Goal: Go to known website: Access a specific website the user already knows

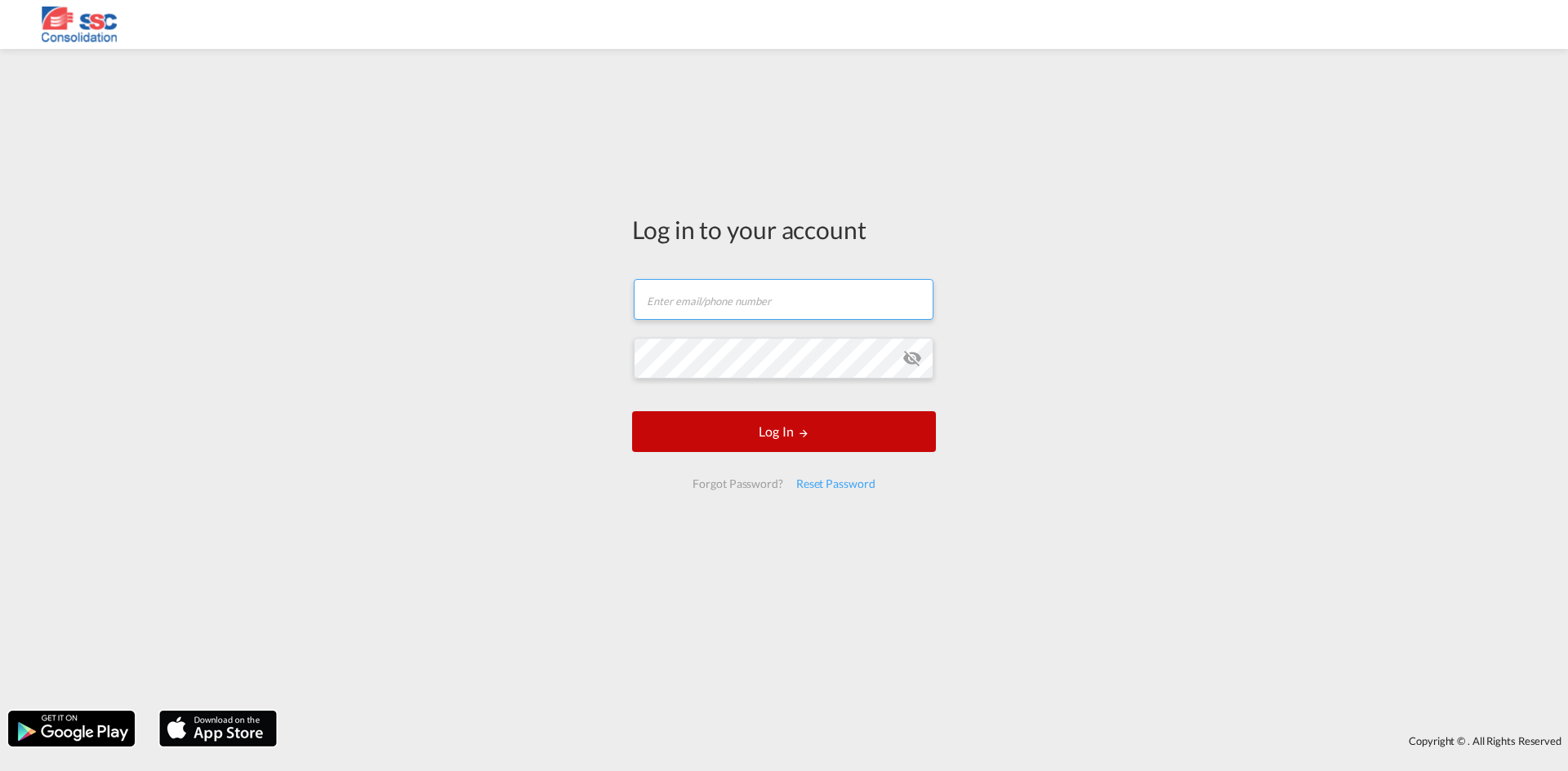
type input "[EMAIL_ADDRESS][DOMAIN_NAME]"
click at [773, 429] on form "[EMAIL_ADDRESS][DOMAIN_NAME] Email field is required Password field is required…" at bounding box center [784, 384] width 304 height 242
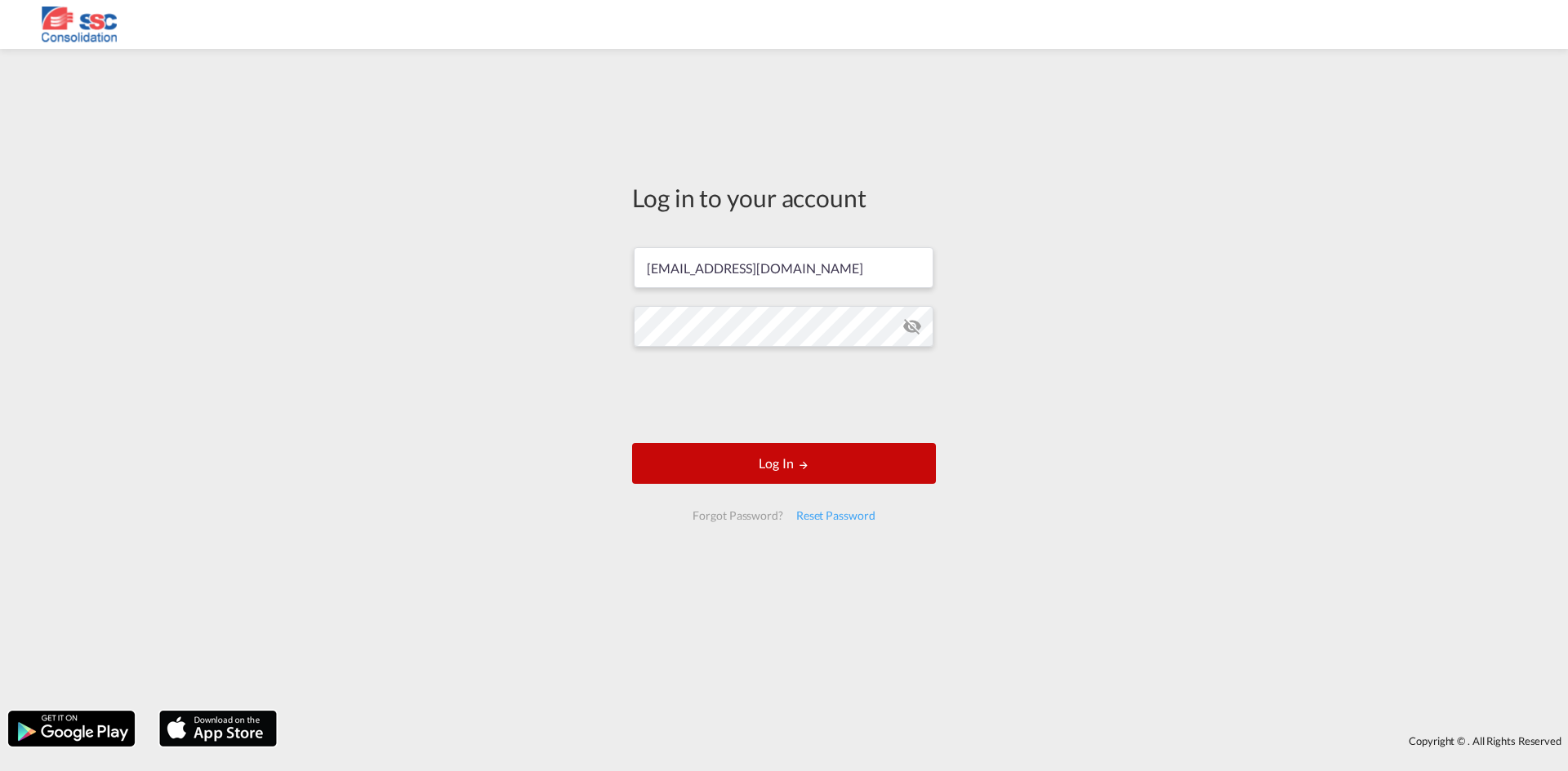
click at [777, 462] on button "Log In" at bounding box center [784, 463] width 304 height 41
